Goal: Information Seeking & Learning: Find specific fact

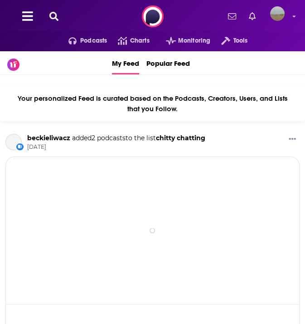
click at [56, 18] on icon at bounding box center [53, 16] width 9 height 9
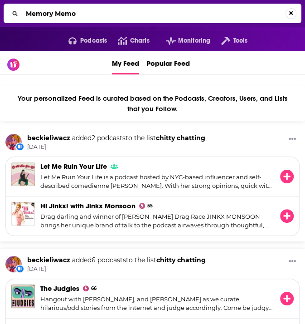
type input "Memory Memo"
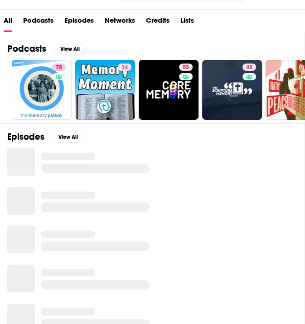
scroll to position [88, 0]
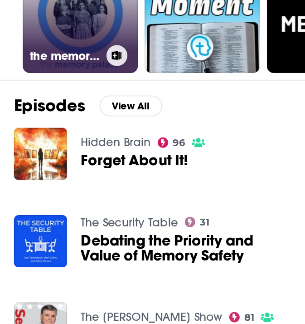
click at [42, 98] on link "78 the memory palace" at bounding box center [42, 86] width 60 height 60
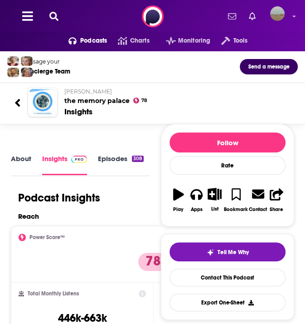
click at [18, 107] on icon at bounding box center [18, 103] width 6 height 12
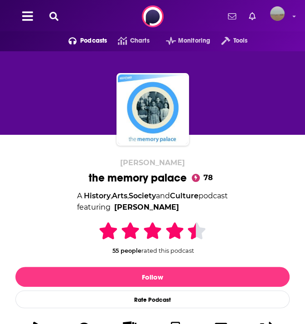
click at [54, 14] on icon at bounding box center [53, 16] width 9 height 9
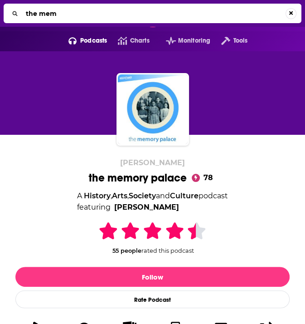
type input "the memo"
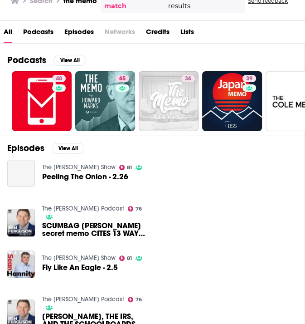
scroll to position [129, 0]
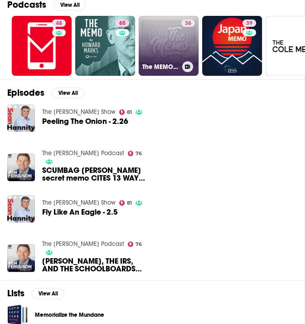
click at [175, 52] on link "36 The MEMO Podcast" at bounding box center [169, 46] width 60 height 60
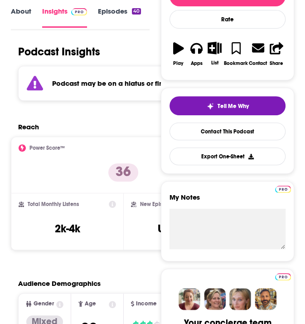
scroll to position [145, 0]
